Goal: Task Accomplishment & Management: Manage account settings

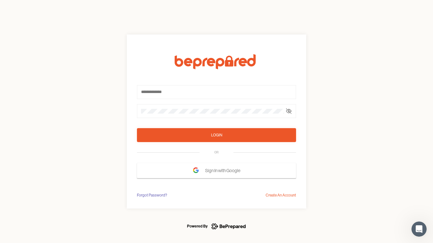
click at [216, 122] on form "Login OR Sign In with Google" at bounding box center [216, 116] width 159 height 124
click at [289, 111] on icon at bounding box center [288, 111] width 5 height 5
click at [216, 135] on div "Login" at bounding box center [216, 135] width 11 height 6
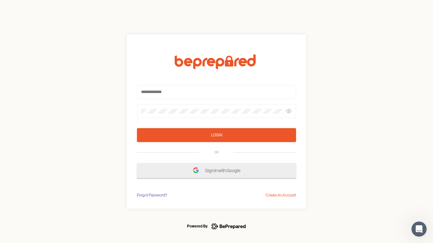
click at [216, 171] on span "Sign In with Google" at bounding box center [224, 170] width 38 height 11
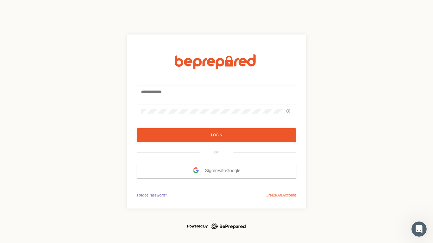
click at [151, 195] on div "Forgot Password?" at bounding box center [152, 195] width 30 height 6
click at [281, 195] on div "Login OR Sign In with Google Forgot Password? Create An Account" at bounding box center [216, 121] width 433 height 243
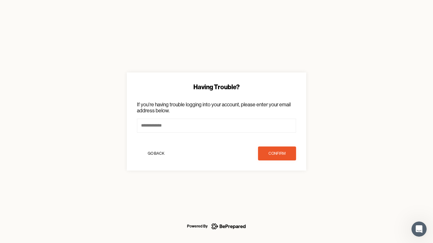
click at [419, 229] on icon "Open Intercom Messenger" at bounding box center [419, 229] width 10 height 10
